Goal: Task Accomplishment & Management: Use online tool/utility

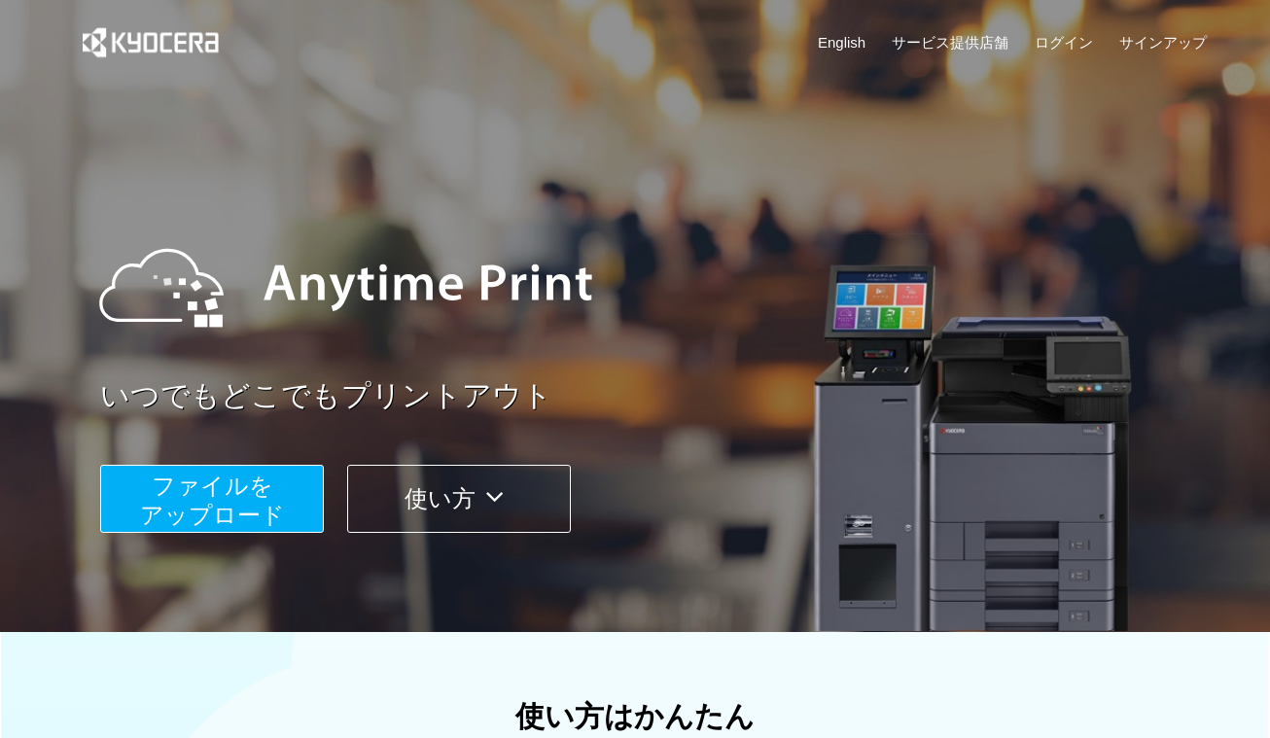
click at [261, 500] on span "ファイルを ​​アップロード" at bounding box center [212, 499] width 145 height 55
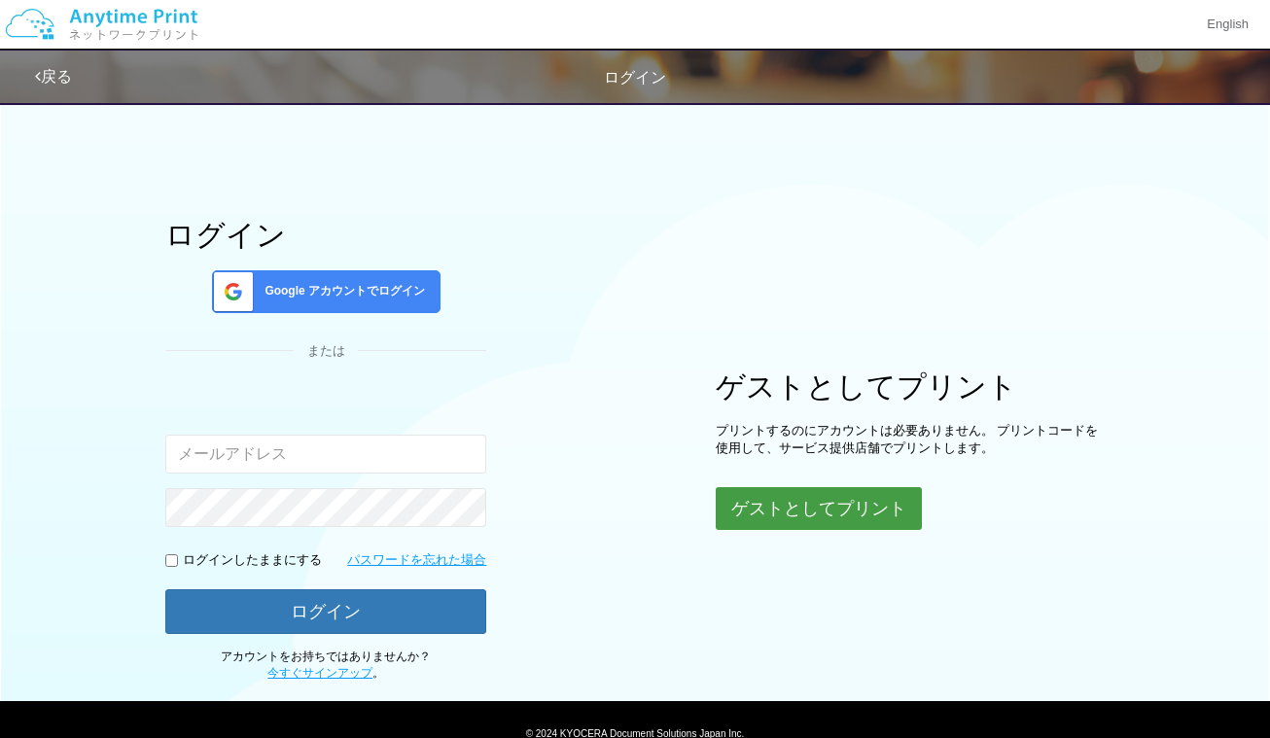
click at [805, 513] on button "ゲストとしてプリント" at bounding box center [819, 508] width 206 height 43
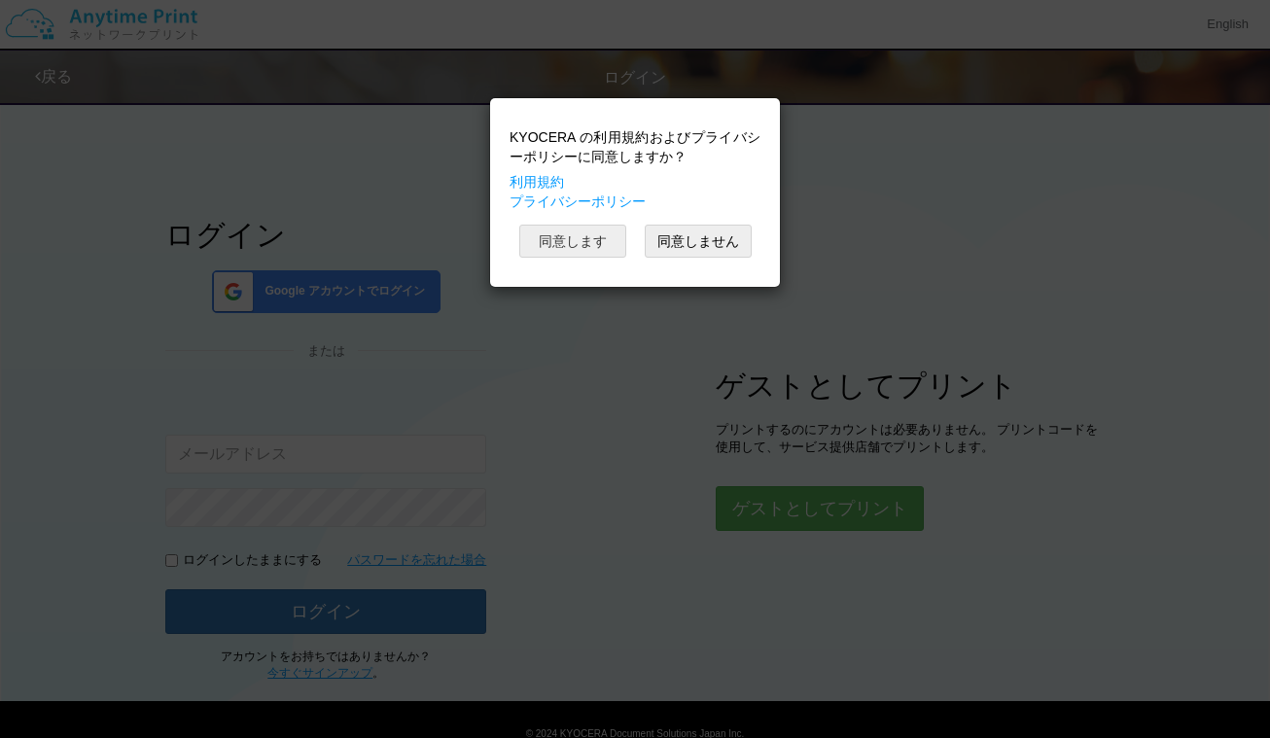
click at [585, 243] on button "同意します" at bounding box center [572, 241] width 107 height 33
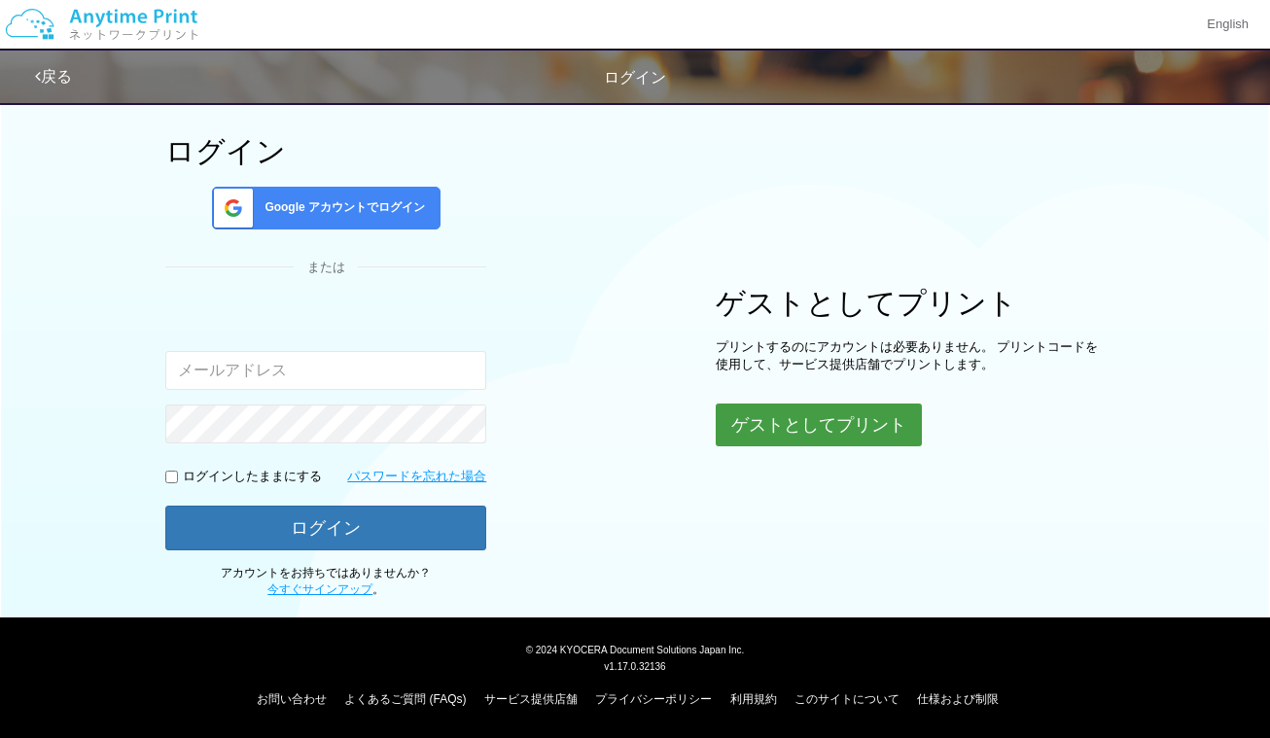
click at [832, 422] on button "ゲストとしてプリント" at bounding box center [819, 424] width 206 height 43
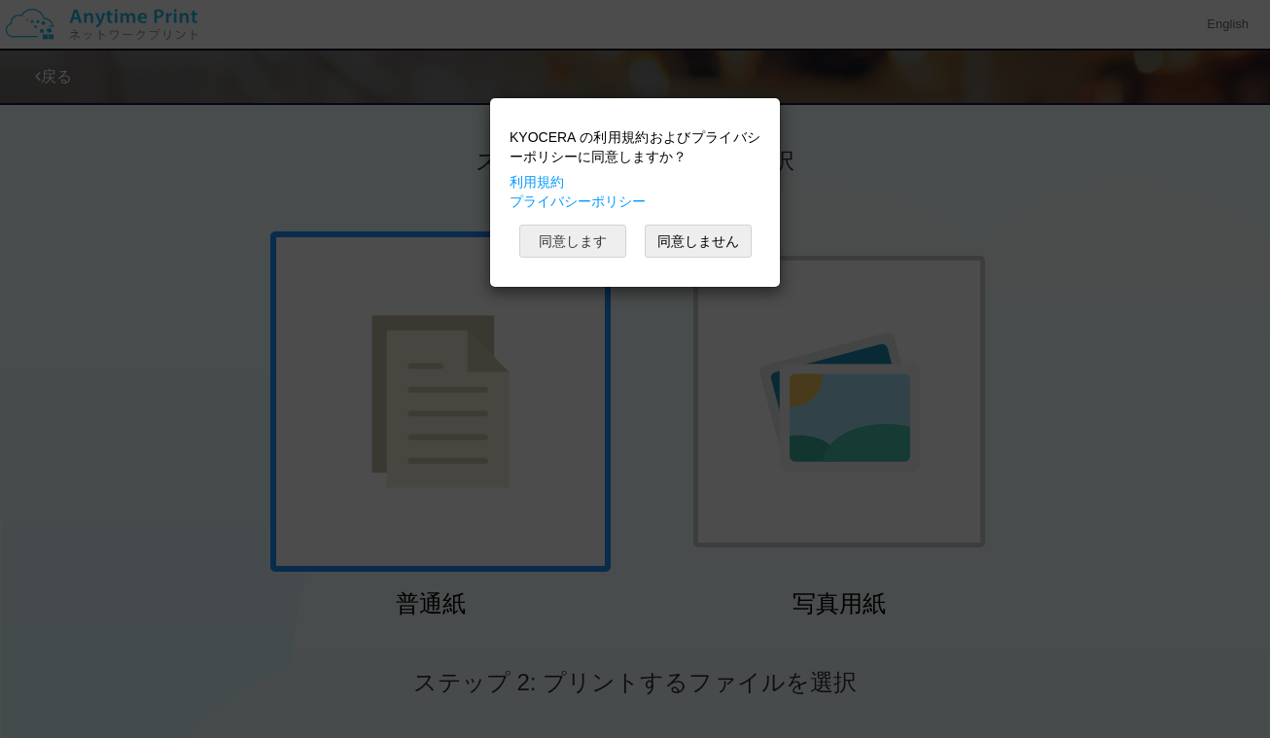
click at [587, 244] on button "同意します" at bounding box center [572, 241] width 107 height 33
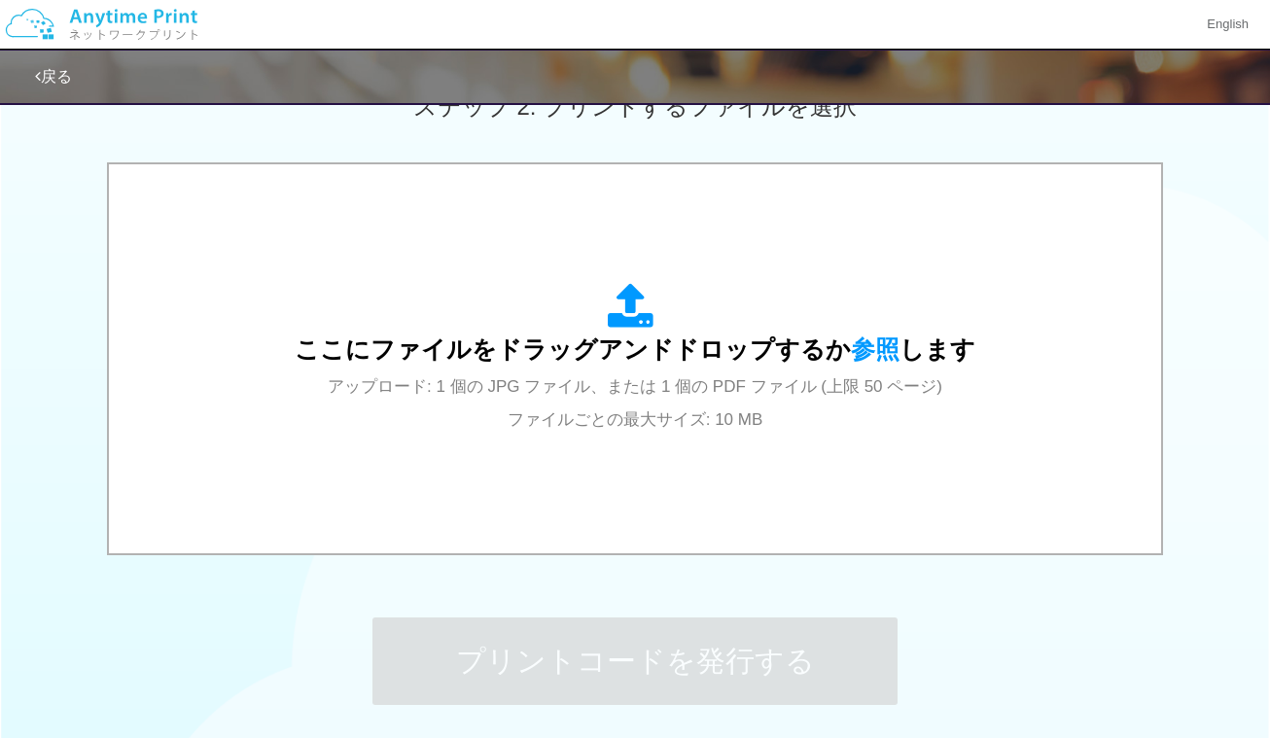
scroll to position [631, 0]
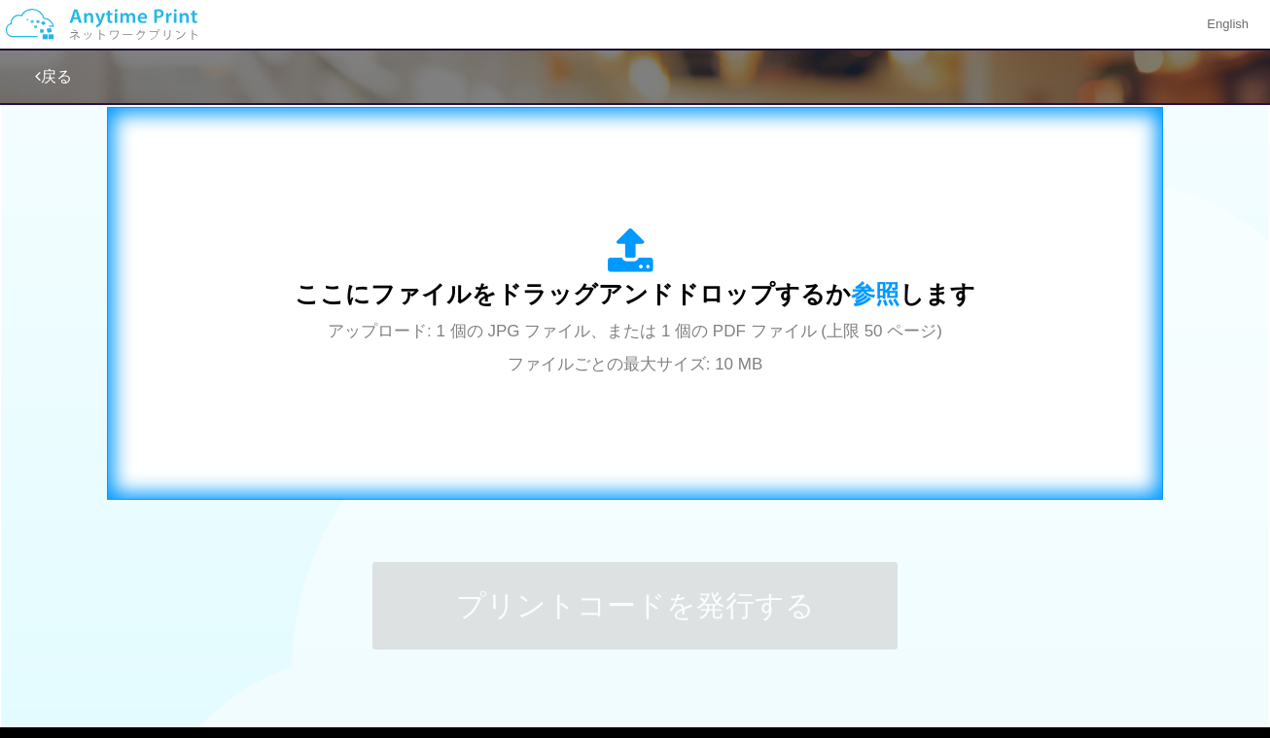
click at [626, 300] on span "ここにファイルをドラッグアンドドロップするか 参照 します" at bounding box center [635, 293] width 681 height 27
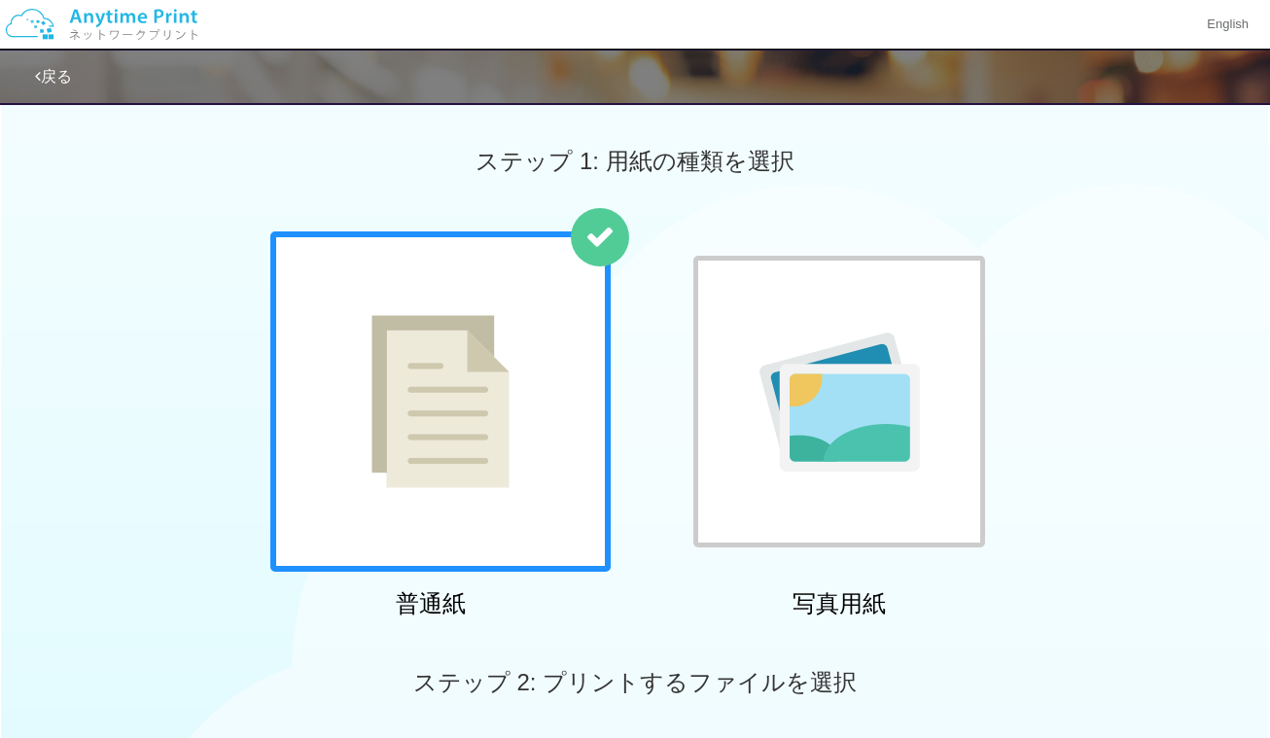
scroll to position [741, 0]
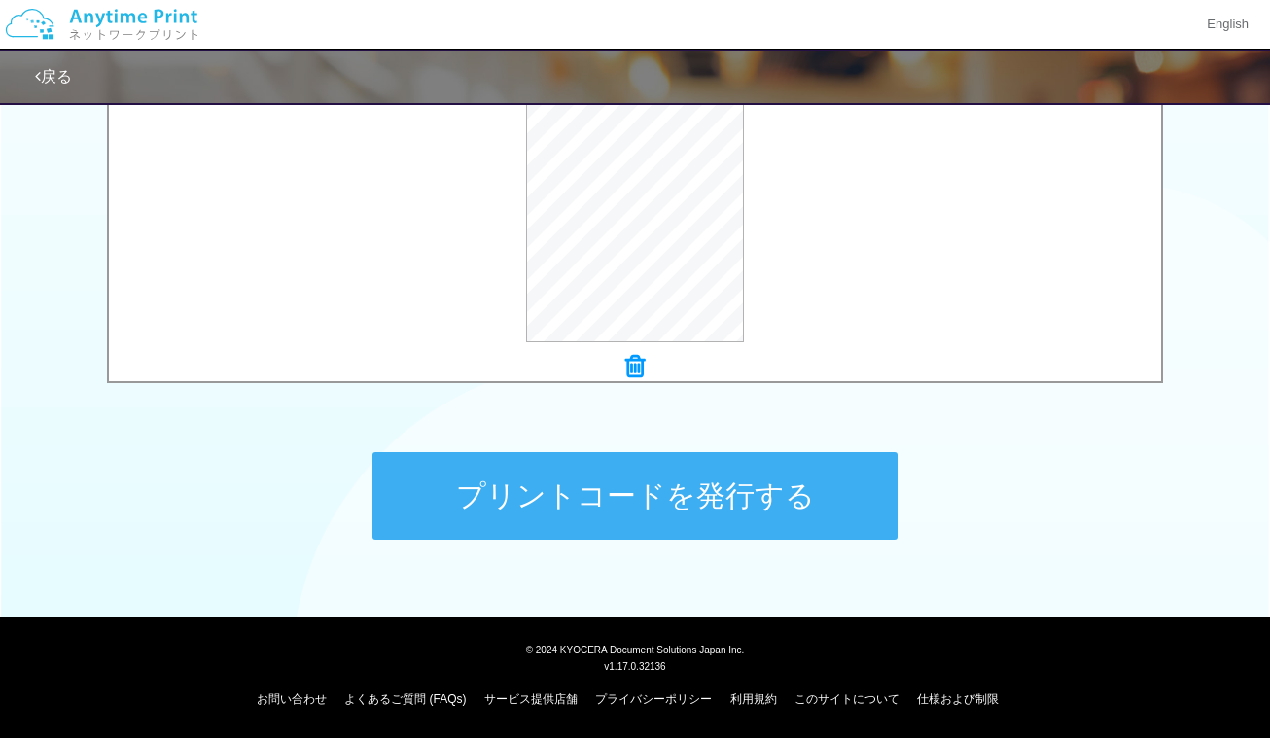
click at [689, 516] on button "プリントコードを発行する" at bounding box center [634, 495] width 525 height 87
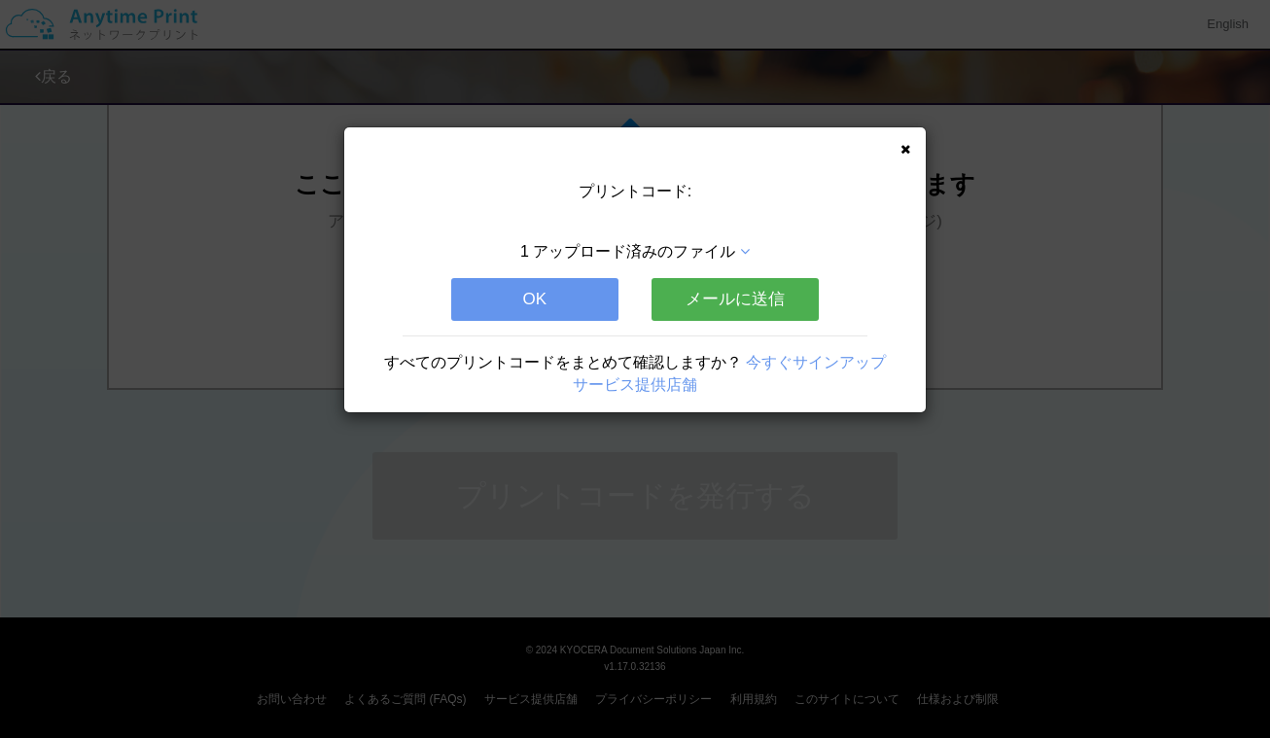
scroll to position [0, 0]
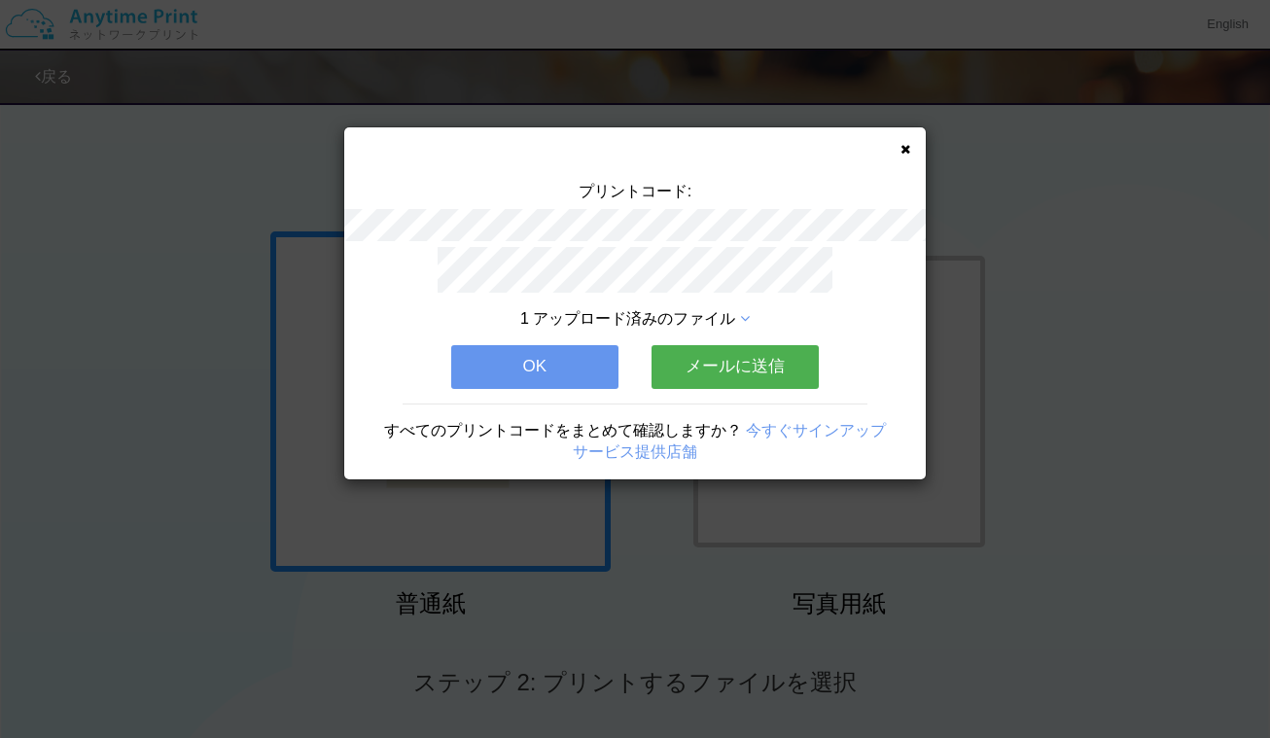
click at [728, 359] on button "メールに送信" at bounding box center [734, 366] width 167 height 43
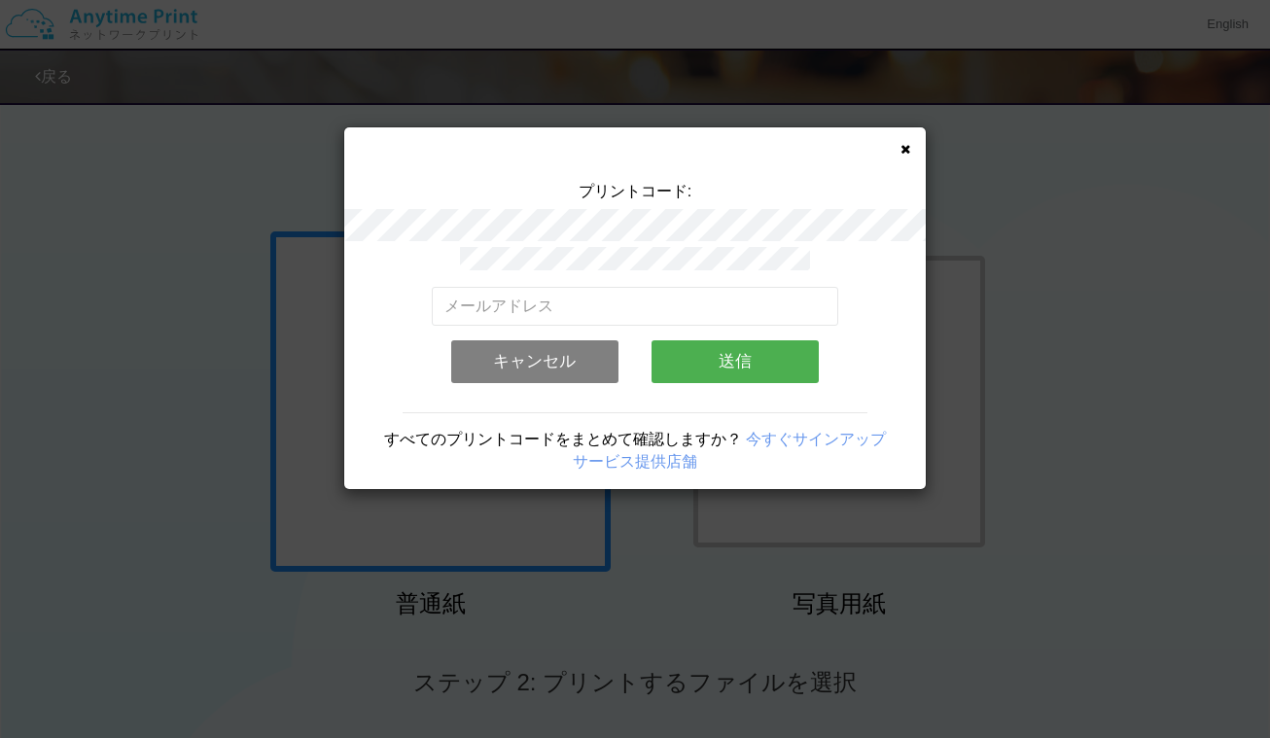
click at [616, 277] on div "有効なメールアドレスを入力してください。 このメールアドレスは、すでに別のアカウントと関連付けられています。 キャンセル 送信" at bounding box center [635, 322] width 407 height 151
click at [599, 300] on input "email" at bounding box center [635, 306] width 407 height 39
type input "せ"
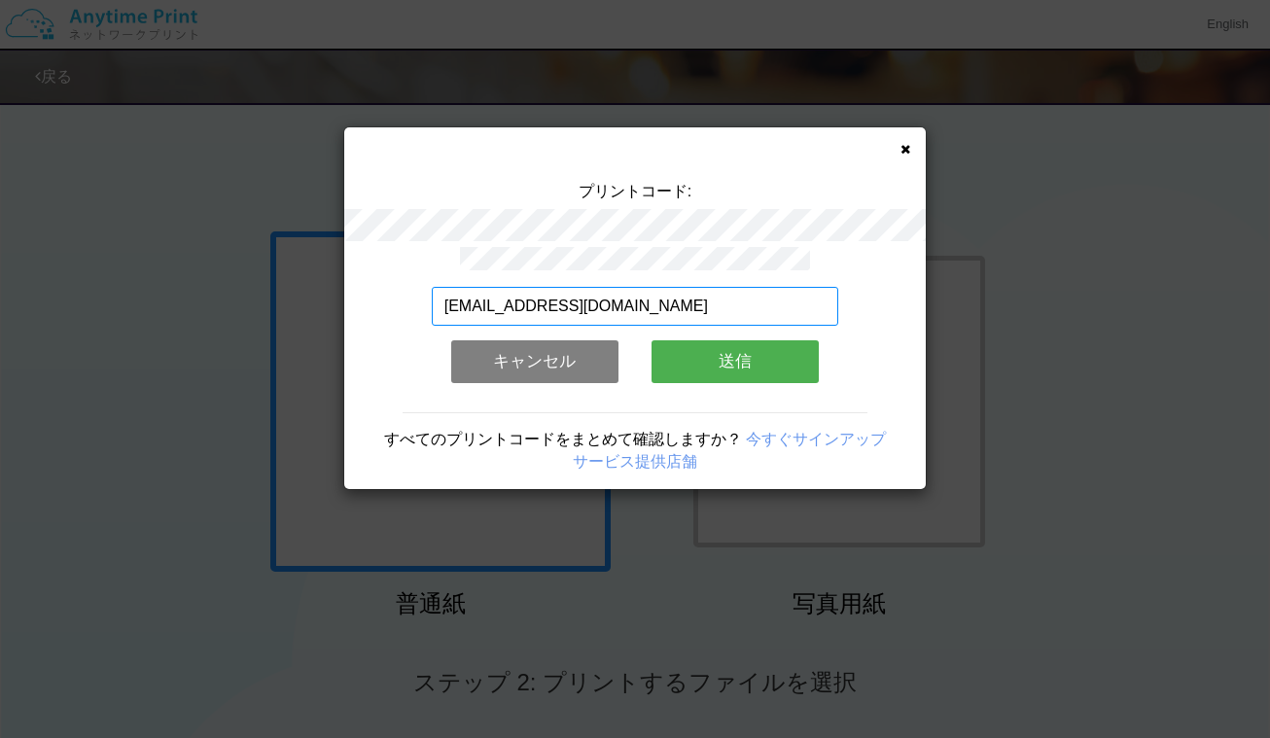
type input "[EMAIL_ADDRESS][DOMAIN_NAME]"
click at [754, 357] on button "送信" at bounding box center [734, 361] width 167 height 43
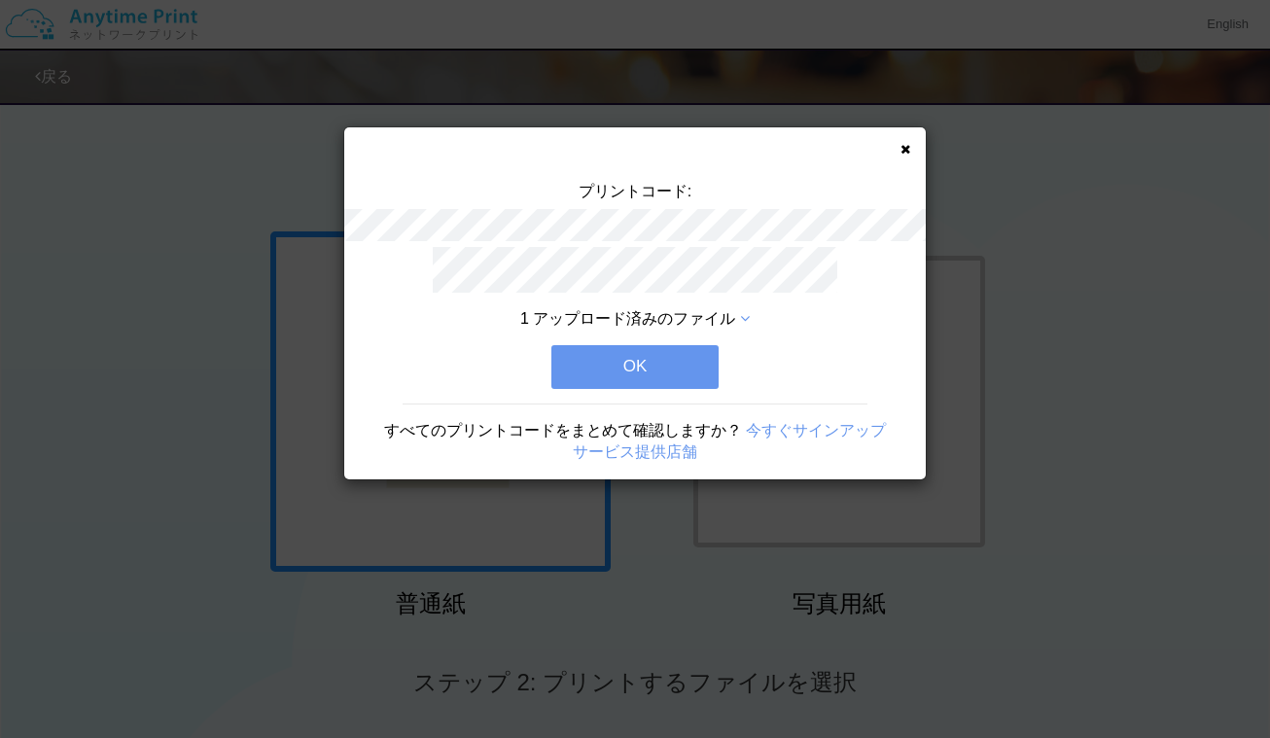
click at [677, 361] on button "OK" at bounding box center [634, 366] width 167 height 43
